Goal: Information Seeking & Learning: Learn about a topic

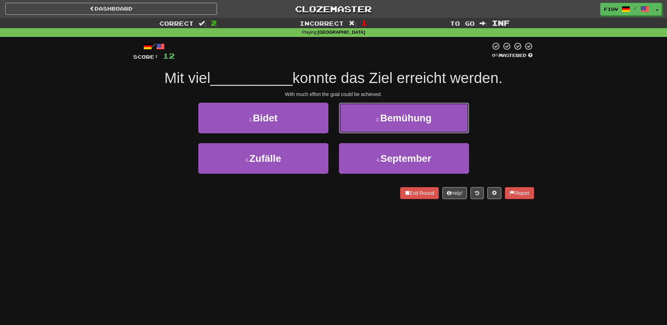
drag, startPoint x: 408, startPoint y: 118, endPoint x: 438, endPoint y: 92, distance: 39.6
click at [408, 118] on span "Bemühung" at bounding box center [405, 117] width 51 height 11
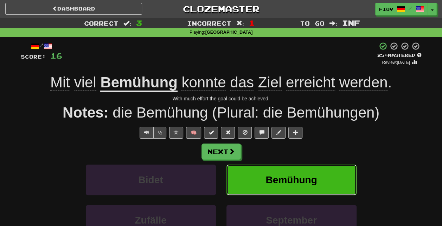
click at [267, 169] on button "Bemühung" at bounding box center [291, 180] width 130 height 31
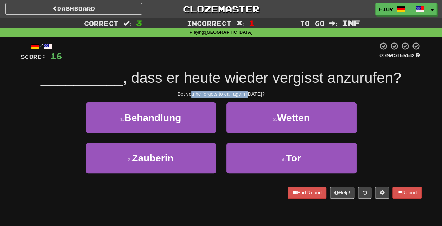
drag, startPoint x: 193, startPoint y: 92, endPoint x: 249, endPoint y: 91, distance: 55.5
click at [249, 91] on div "Bet you he forgets to call again [DATE]?" at bounding box center [221, 94] width 401 height 7
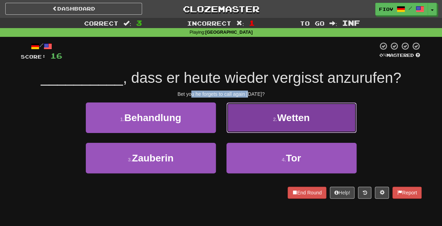
click at [291, 115] on span "Wetten" at bounding box center [293, 117] width 33 height 11
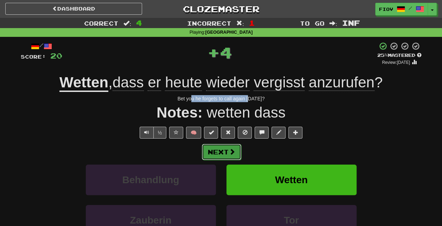
click at [222, 153] on button "Next" at bounding box center [221, 152] width 39 height 16
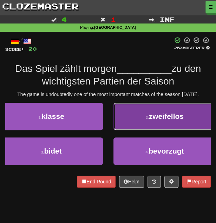
click at [166, 112] on span "zweifellos" at bounding box center [166, 116] width 35 height 8
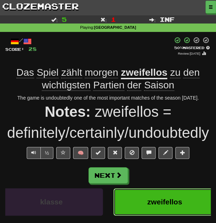
click at [159, 199] on span "zweifellos" at bounding box center [164, 202] width 35 height 8
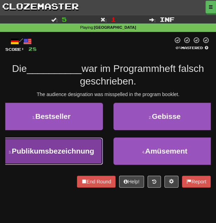
click at [68, 155] on span "Publikumsbezeichnung" at bounding box center [53, 151] width 83 height 8
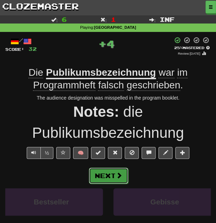
click at [108, 178] on button "Next" at bounding box center [108, 176] width 39 height 16
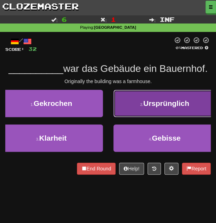
click at [139, 107] on button "2 . Ursprünglich" at bounding box center [164, 103] width 103 height 27
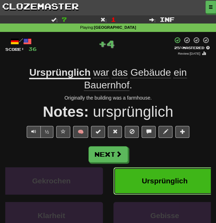
click at [144, 180] on span "Ursprünglich" at bounding box center [165, 181] width 46 height 8
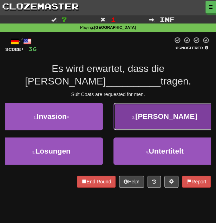
click at [163, 119] on span "[PERSON_NAME]" at bounding box center [166, 116] width 62 height 8
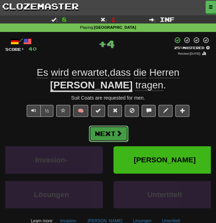
click at [118, 132] on span at bounding box center [119, 133] width 6 height 6
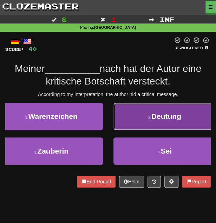
click at [131, 118] on button "2 . Deutung" at bounding box center [164, 116] width 103 height 27
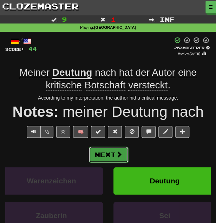
click at [118, 149] on button "Next" at bounding box center [108, 155] width 39 height 16
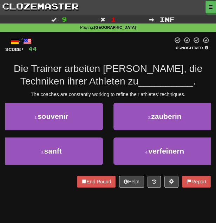
click at [122, 93] on div "The coaches are constantly working to refine their athletes' techniques." at bounding box center [108, 94] width 206 height 7
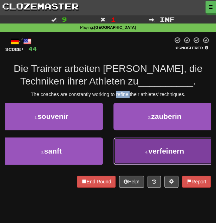
click at [176, 144] on button "4 . verfeinern" at bounding box center [164, 151] width 103 height 27
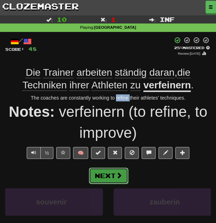
click at [117, 176] on span at bounding box center [119, 176] width 6 height 6
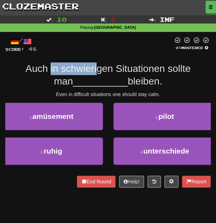
drag, startPoint x: 39, startPoint y: 68, endPoint x: 84, endPoint y: 66, distance: 45.0
click at [84, 66] on span "Auch in schwierigen Situationen sollte man" at bounding box center [107, 75] width 165 height 24
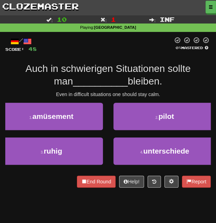
click at [89, 66] on span "Auch in schwierigen Situationen sollte man" at bounding box center [107, 75] width 165 height 24
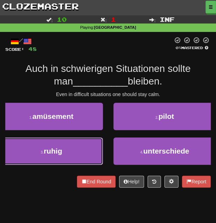
click at [77, 145] on button "3 . ruhig" at bounding box center [51, 151] width 103 height 27
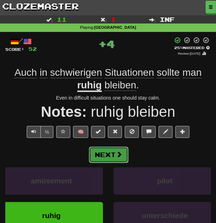
click at [104, 153] on button "Next" at bounding box center [108, 155] width 39 height 16
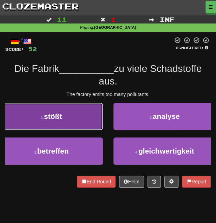
click at [72, 116] on button "1 . stößt" at bounding box center [51, 116] width 103 height 27
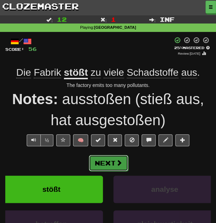
click at [108, 161] on button "Next" at bounding box center [108, 163] width 39 height 16
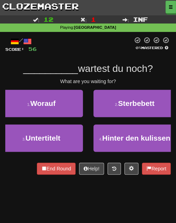
click at [66, 63] on div "__________ wartest du noch?" at bounding box center [88, 69] width 166 height 13
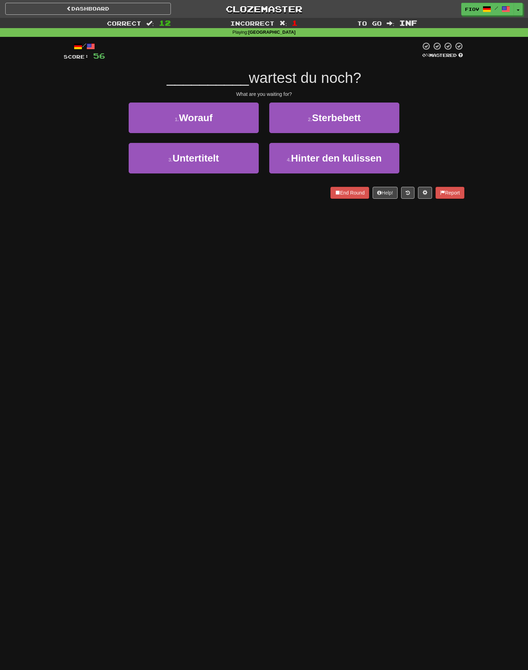
drag, startPoint x: 218, startPoint y: 241, endPoint x: 221, endPoint y: 240, distance: 3.6
click at [219, 241] on div "Dashboard Clozemaster fiov / Toggle Dropdown Dashboard Leaderboard Activity Fee…" at bounding box center [264, 335] width 528 height 670
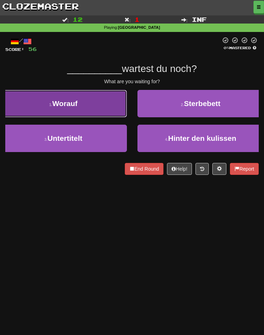
click at [113, 105] on button "1 . [GEOGRAPHIC_DATA]" at bounding box center [63, 103] width 127 height 27
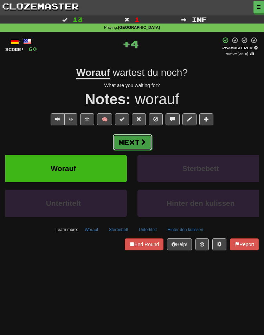
click at [130, 140] on button "Next" at bounding box center [132, 142] width 39 height 16
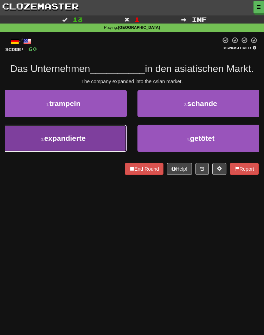
click at [99, 136] on button "3 . expandierte" at bounding box center [63, 138] width 127 height 27
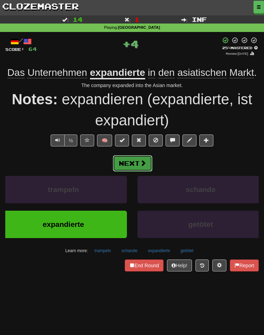
click at [119, 160] on button "Next" at bounding box center [132, 163] width 39 height 16
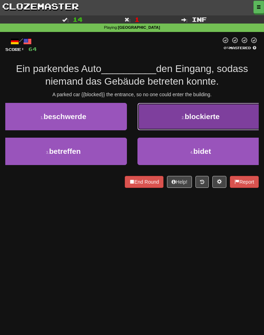
click at [157, 120] on button "2 . blockierte" at bounding box center [200, 116] width 127 height 27
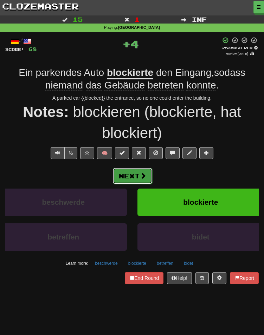
click at [141, 177] on span at bounding box center [143, 176] width 6 height 6
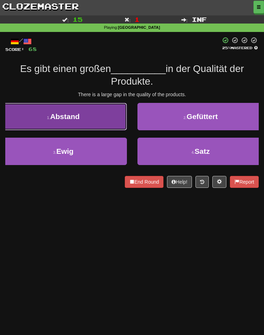
click at [80, 121] on span "Abstand" at bounding box center [65, 116] width 30 height 8
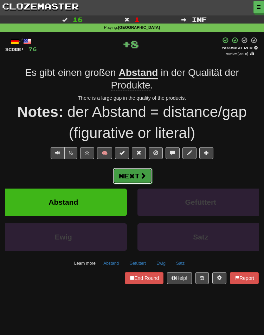
click at [132, 176] on button "Next" at bounding box center [132, 176] width 39 height 16
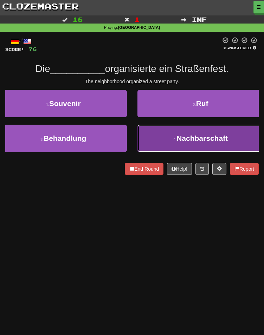
click at [155, 136] on button "4 . Nachbarschaft" at bounding box center [200, 138] width 127 height 27
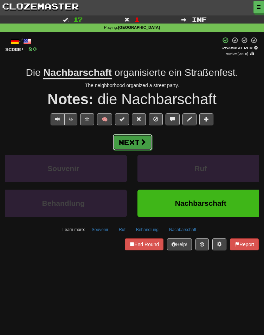
click at [132, 136] on button "Next" at bounding box center [132, 142] width 39 height 16
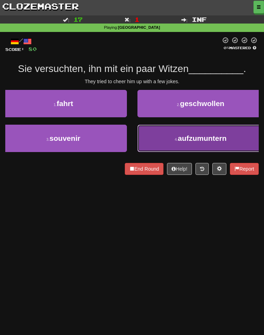
click at [178, 141] on span "aufzumuntern" at bounding box center [202, 138] width 49 height 8
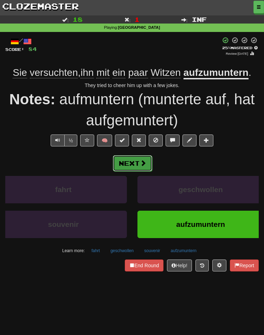
click at [138, 158] on button "Next" at bounding box center [132, 163] width 39 height 16
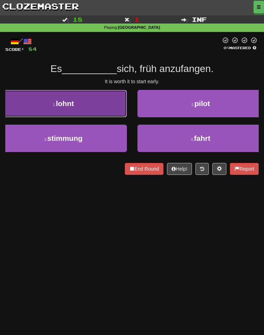
click at [100, 111] on button "1 . lohnt" at bounding box center [63, 103] width 127 height 27
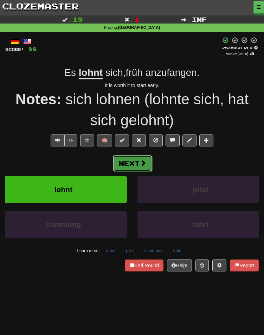
click at [142, 162] on span at bounding box center [143, 163] width 6 height 6
